Goal: Information Seeking & Learning: Learn about a topic

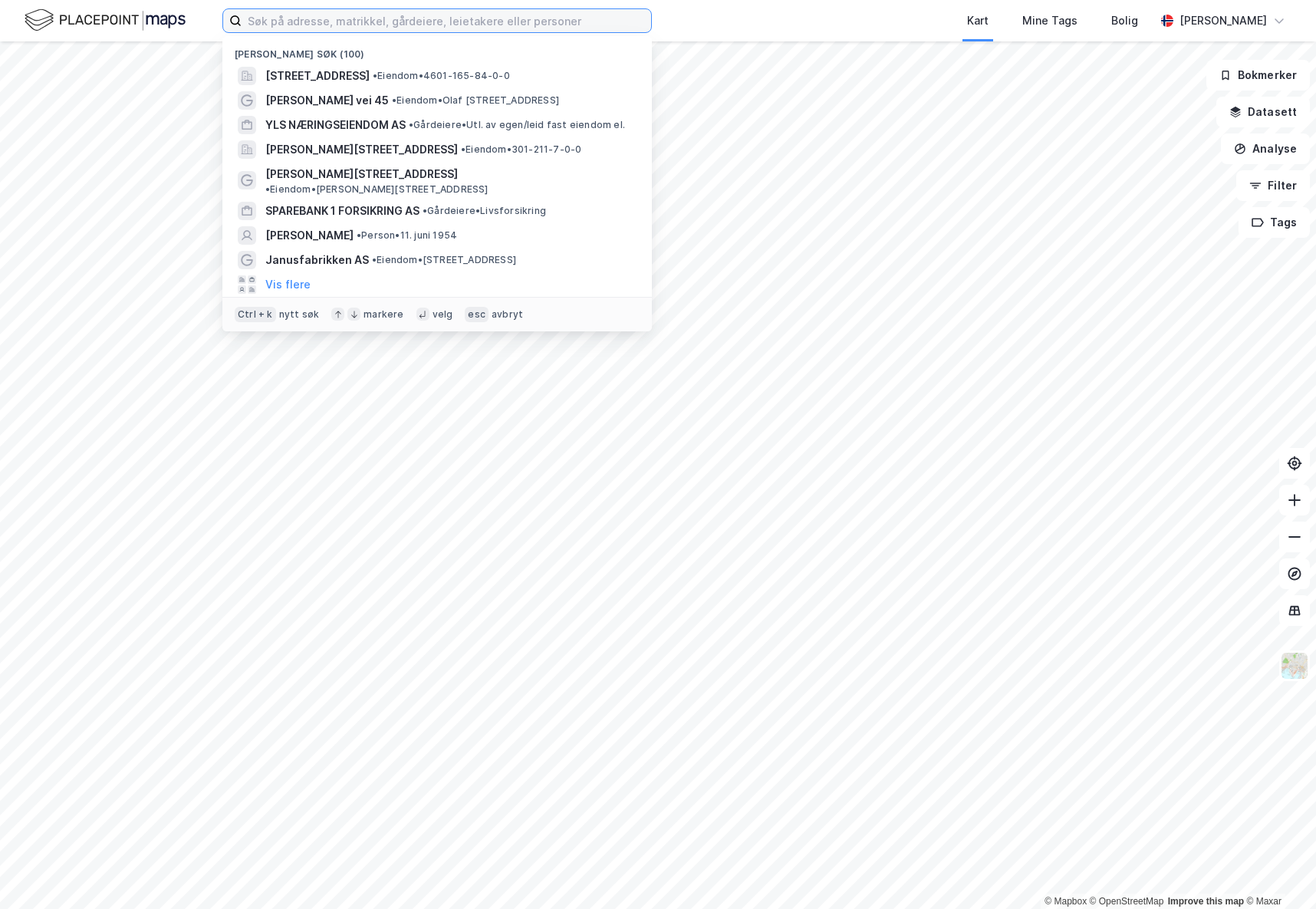
click at [325, 20] on input at bounding box center [447, 20] width 410 height 23
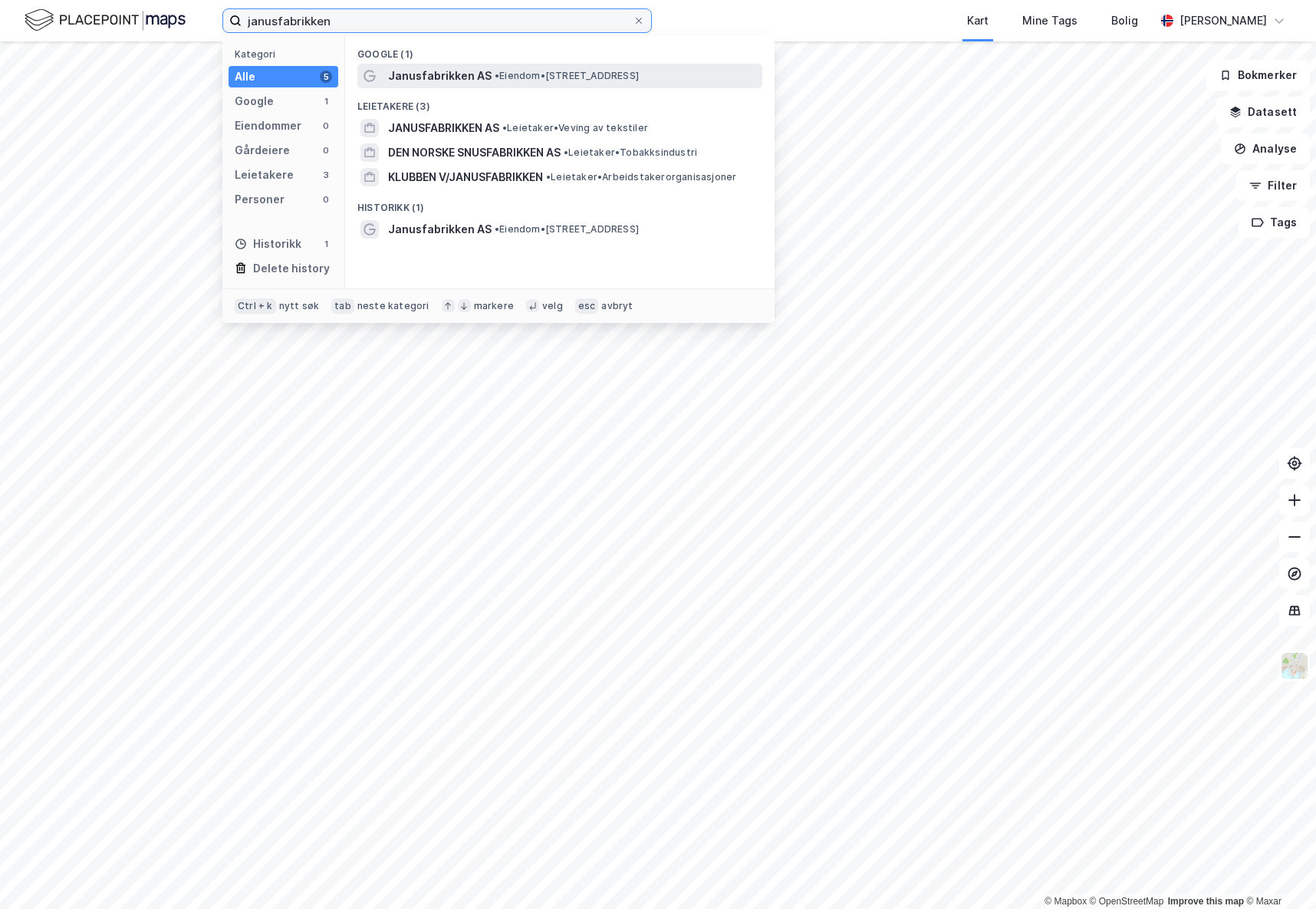
type input "janusfabrikken"
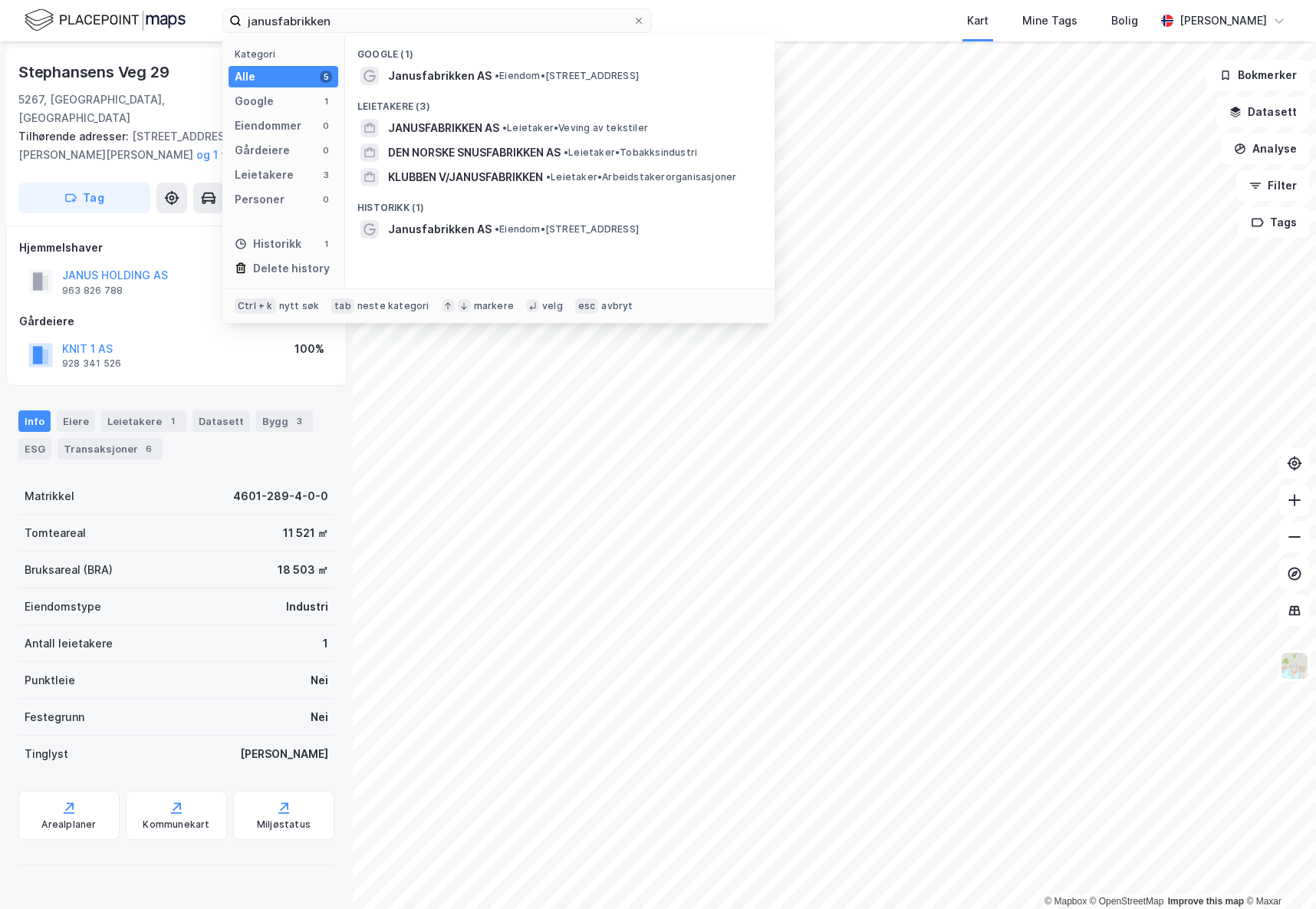
click at [304, 560] on div "18 503 ㎡" at bounding box center [302, 569] width 50 height 19
